Goal: Task Accomplishment & Management: Manage account settings

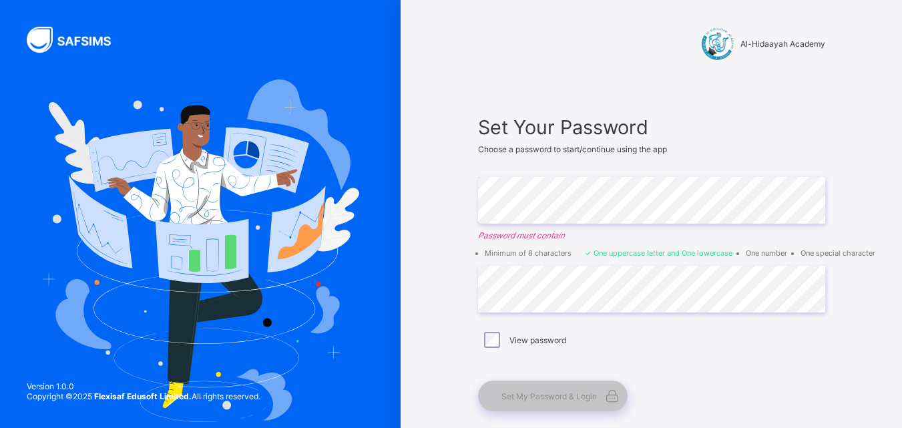
click at [646, 270] on div "Set Your Password Choose a password to start/continue using the app Enter Passw…" at bounding box center [651, 263] width 347 height 296
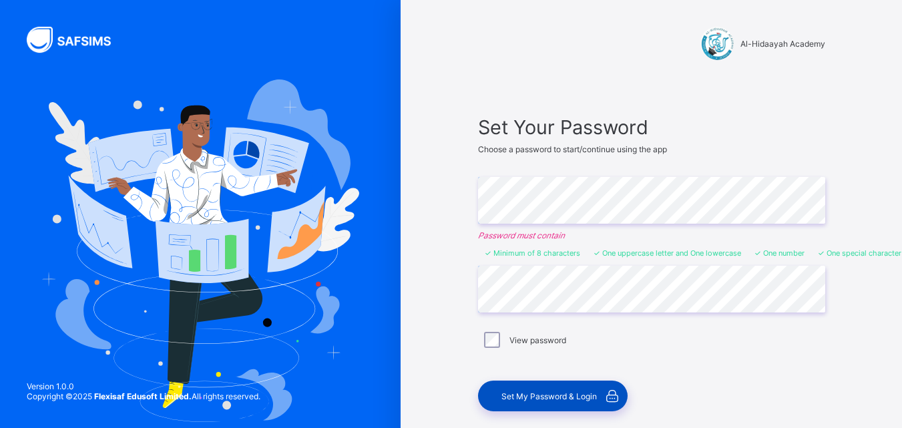
click at [552, 394] on span "Set My Password & Login" at bounding box center [548, 396] width 95 height 10
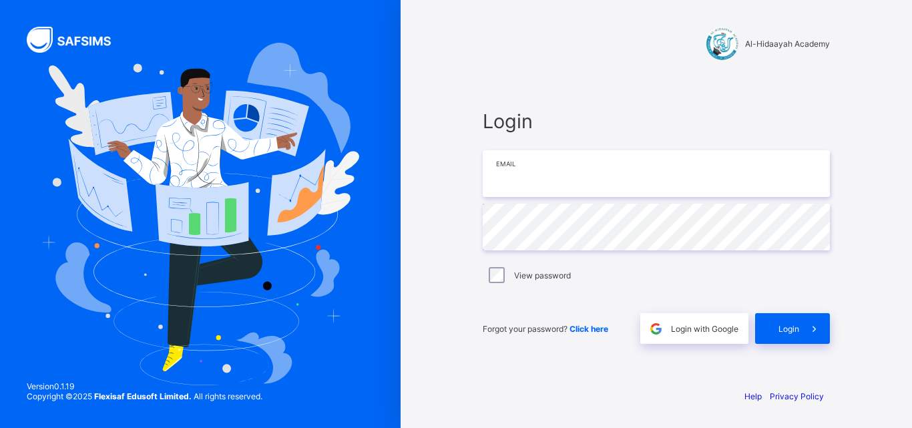
click at [562, 175] on input "email" at bounding box center [656, 173] width 347 height 47
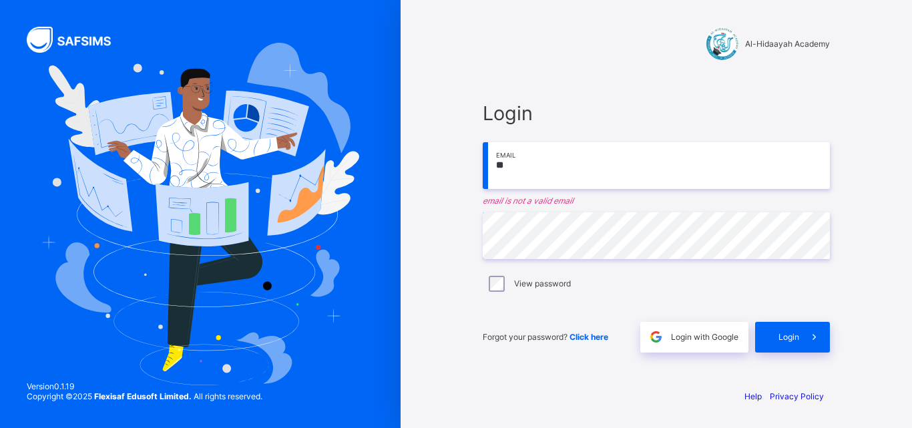
type input "*"
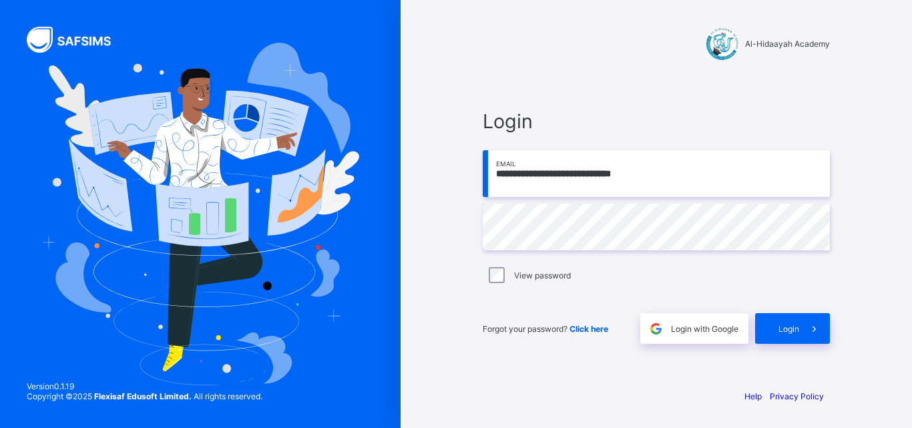
type input "**********"
click at [781, 325] on span "Login" at bounding box center [788, 329] width 21 height 10
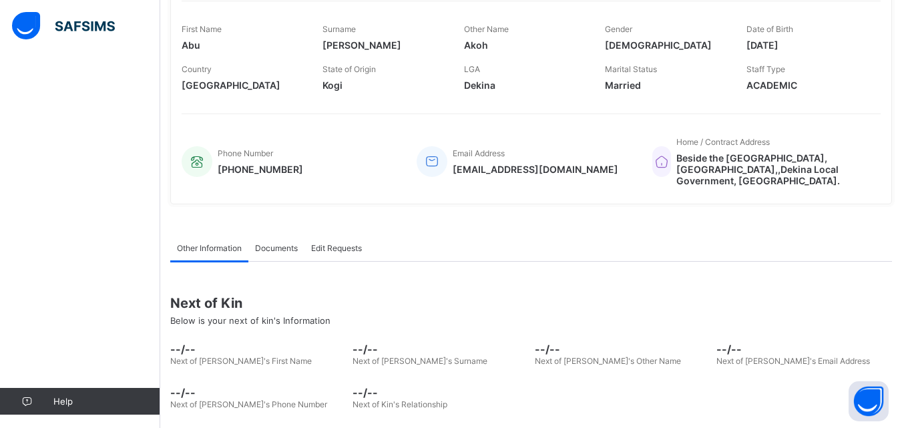
scroll to position [258, 0]
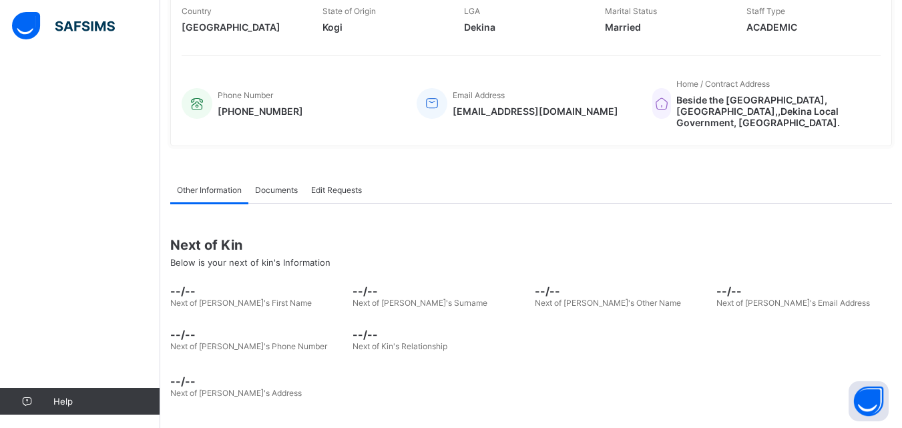
click at [194, 295] on span "--/--" at bounding box center [258, 290] width 176 height 13
click at [210, 257] on span "Below is your next of kin's Information" at bounding box center [250, 262] width 160 height 11
click at [225, 268] on div "Next of Kin Below is your next of kin's Information" at bounding box center [531, 252] width 722 height 51
click at [218, 264] on span "Below is your next of kin's Information" at bounding box center [250, 262] width 160 height 11
click at [192, 290] on span "--/--" at bounding box center [258, 290] width 176 height 13
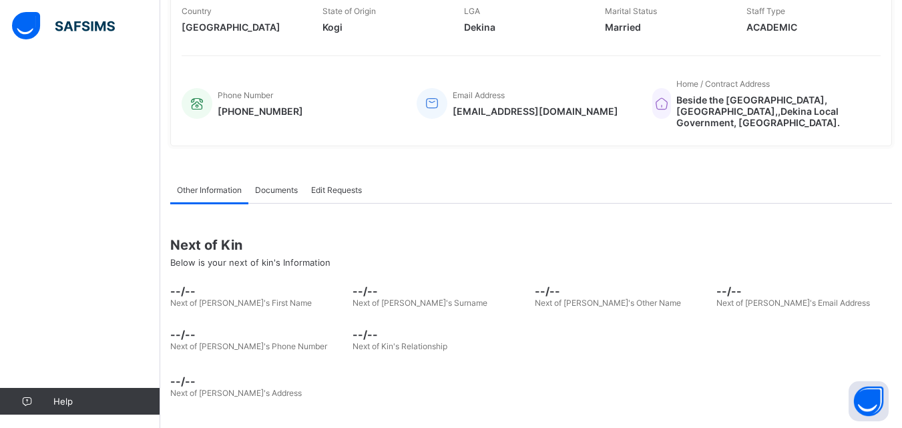
click at [377, 294] on span "--/--" at bounding box center [440, 290] width 176 height 13
click at [332, 187] on span "Edit Requests" at bounding box center [336, 190] width 51 height 10
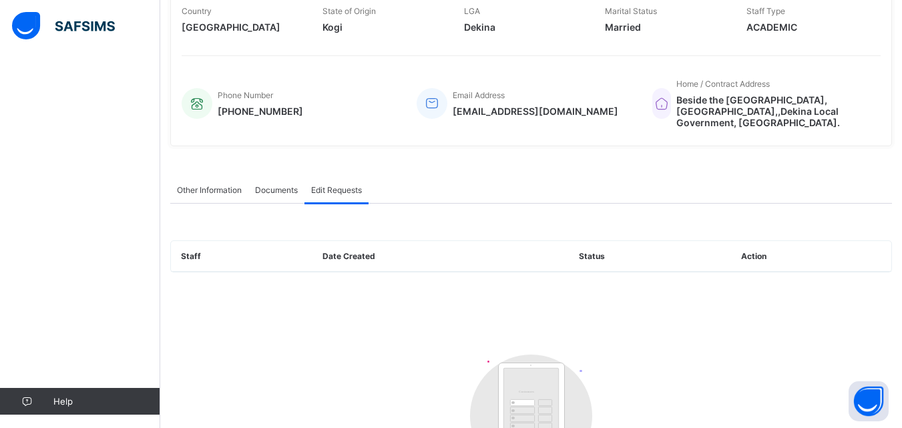
click at [293, 186] on span "Documents" at bounding box center [276, 190] width 43 height 10
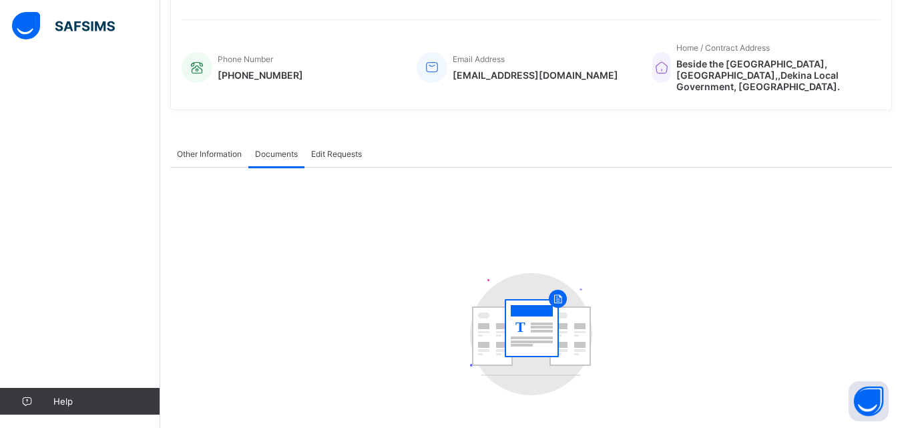
scroll to position [302, 0]
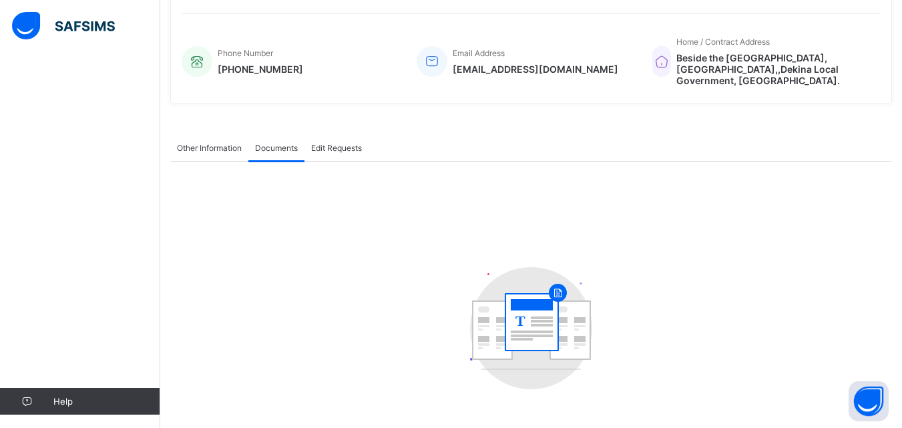
click at [207, 143] on span "Other Information" at bounding box center [209, 148] width 65 height 10
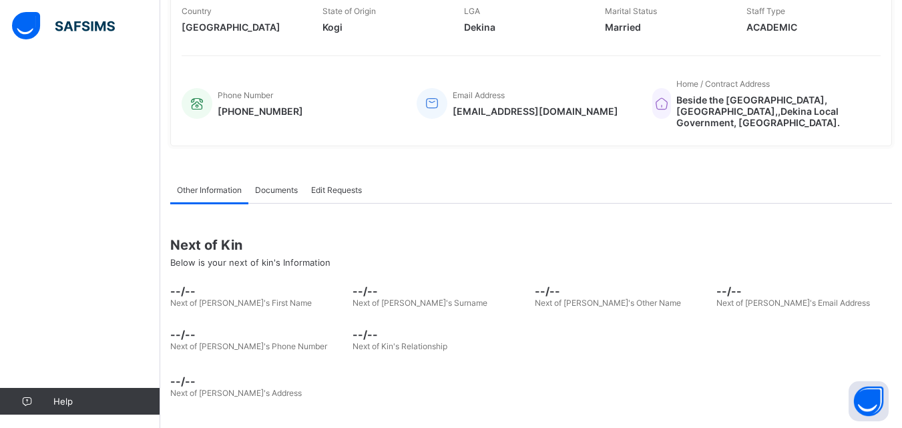
click at [220, 250] on span "Next of Kin" at bounding box center [531, 245] width 722 height 16
click at [563, 298] on span "Next of [PERSON_NAME]'s Other Name" at bounding box center [608, 303] width 146 height 10
click at [781, 300] on span "Next of [PERSON_NAME]'s Email Address" at bounding box center [793, 303] width 154 height 10
click at [383, 340] on span "--/--" at bounding box center [440, 334] width 176 height 13
drag, startPoint x: 190, startPoint y: 296, endPoint x: 196, endPoint y: 299, distance: 7.2
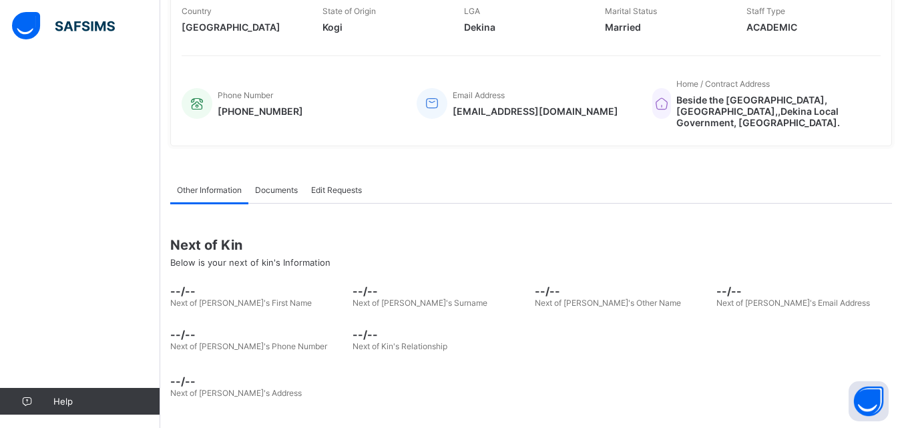
click at [190, 296] on span "--/--" at bounding box center [258, 290] width 176 height 13
click at [185, 260] on span "Below is your next of kin's Information" at bounding box center [250, 262] width 160 height 11
click at [303, 262] on span "Below is your next of kin's Information" at bounding box center [250, 262] width 160 height 11
click at [192, 294] on span "--/--" at bounding box center [258, 290] width 176 height 13
drag, startPoint x: 192, startPoint y: 294, endPoint x: 221, endPoint y: 359, distance: 71.1
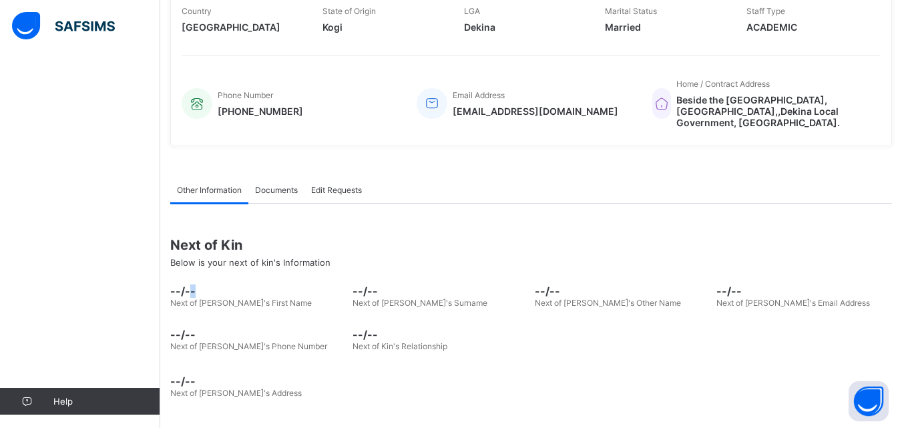
click at [194, 302] on div "--/-- Next of [PERSON_NAME]'s First Name" at bounding box center [258, 296] width 176 height 37
click at [212, 388] on span "Next of [PERSON_NAME]'s Address" at bounding box center [236, 393] width 132 height 10
click at [250, 304] on span "Next of [PERSON_NAME]'s First Name" at bounding box center [241, 303] width 142 height 10
click at [230, 258] on span "Below is your next of kin's Information" at bounding box center [250, 262] width 160 height 11
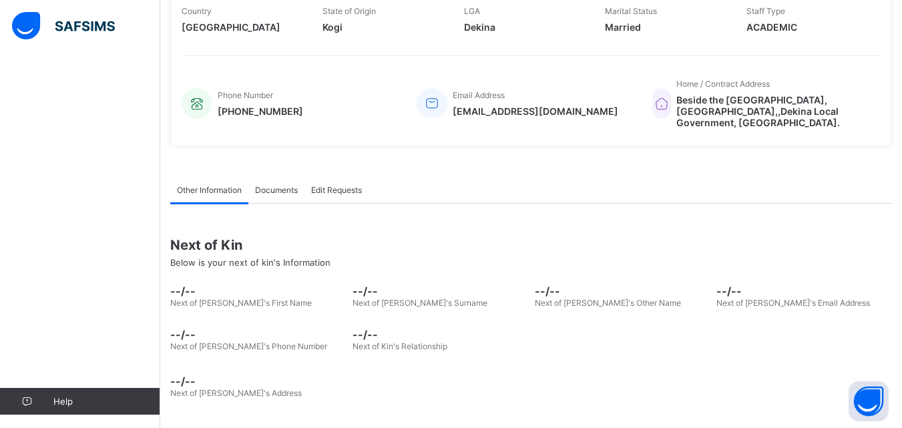
click at [255, 261] on span "Below is your next of kin's Information" at bounding box center [250, 262] width 160 height 11
click at [256, 262] on span "Below is your next of kin's Information" at bounding box center [250, 262] width 160 height 11
click at [397, 302] on span "Next of [PERSON_NAME]'s Surname" at bounding box center [419, 303] width 135 height 10
click at [610, 305] on span "Next of [PERSON_NAME]'s Other Name" at bounding box center [608, 303] width 146 height 10
click at [609, 306] on span "Next of [PERSON_NAME]'s Other Name" at bounding box center [608, 303] width 146 height 10
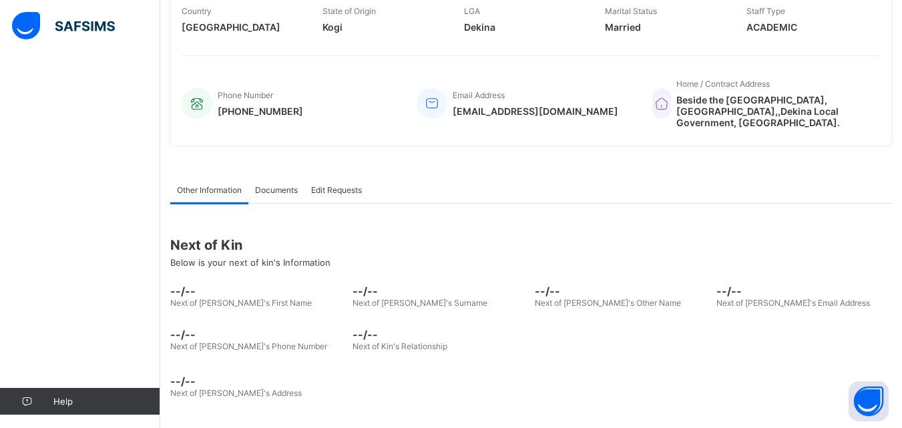
click at [752, 302] on span "Next of [PERSON_NAME]'s Email Address" at bounding box center [793, 303] width 154 height 10
